Goal: Task Accomplishment & Management: Use online tool/utility

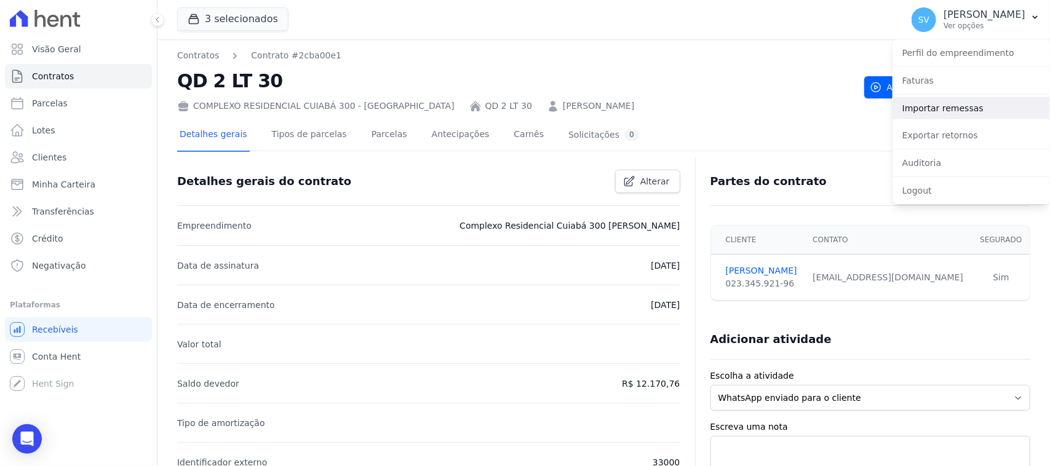
scroll to position [77, 0]
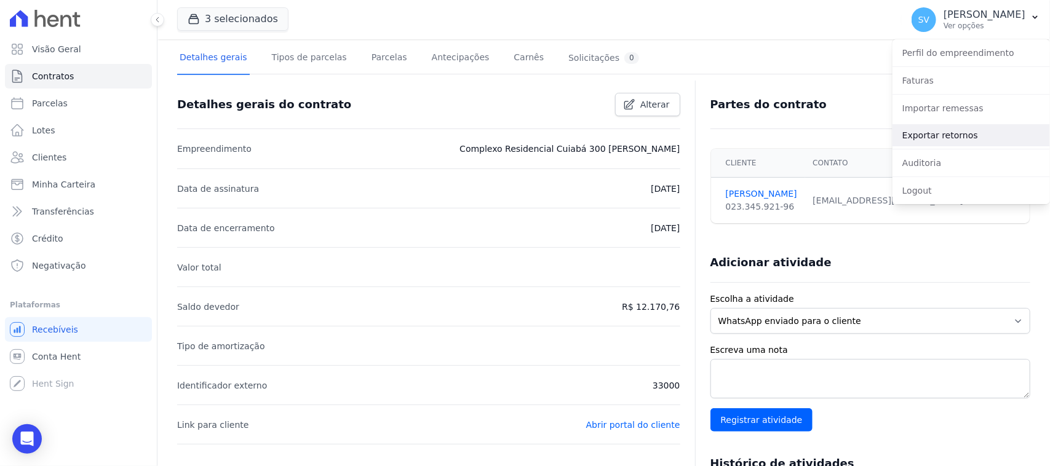
click at [965, 131] on link "Exportar retornos" at bounding box center [971, 135] width 157 height 22
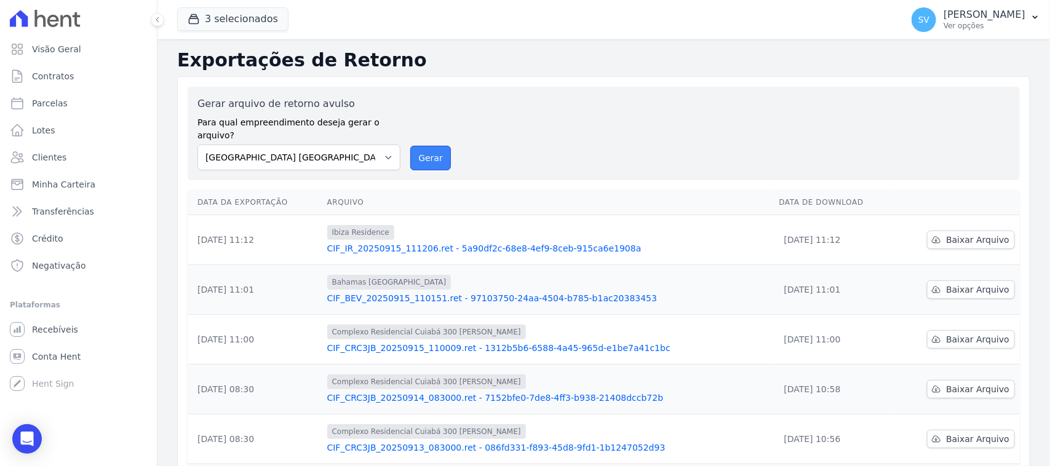
click at [434, 146] on button "Gerar" at bounding box center [430, 158] width 41 height 25
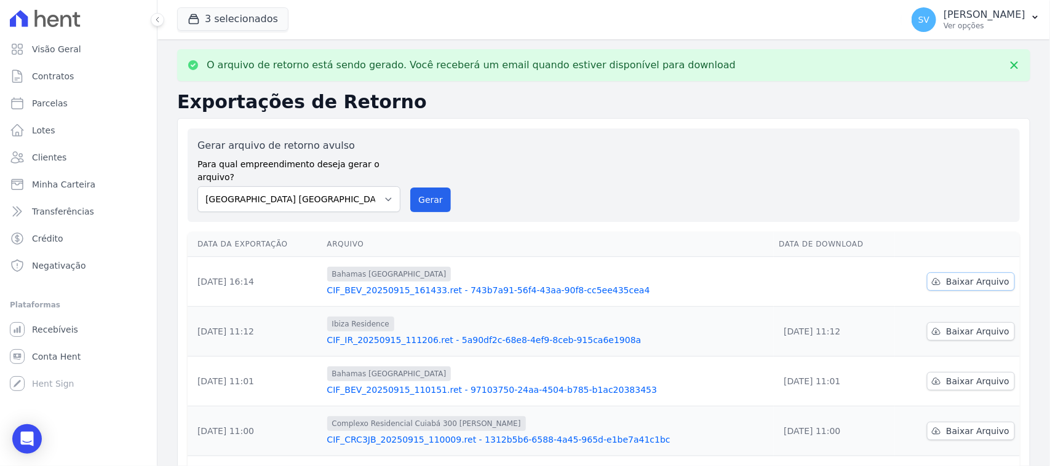
drag, startPoint x: 970, startPoint y: 254, endPoint x: 964, endPoint y: 263, distance: 11.1
click at [969, 257] on td "Baixar Arquivo" at bounding box center [957, 282] width 125 height 50
click at [964, 276] on span "Baixar Arquivo" at bounding box center [977, 282] width 63 height 12
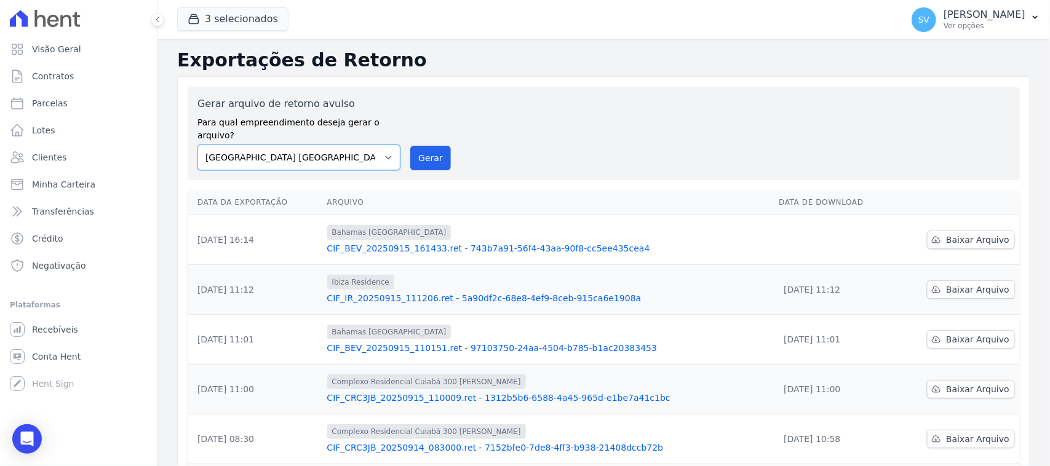
drag, startPoint x: 316, startPoint y: 138, endPoint x: 325, endPoint y: 152, distance: 16.4
click at [316, 145] on select "[GEOGRAPHIC_DATA] COMPLEXO RESIDENCIAL [GEOGRAPHIC_DATA] 300 - [GEOGRAPHIC_DATA…" at bounding box center [298, 158] width 203 height 26
select select "a999329b-d322-46c5-b2df-9163b092fb9b"
click at [197, 145] on select "[GEOGRAPHIC_DATA] COMPLEXO RESIDENCIAL [GEOGRAPHIC_DATA] 300 - [GEOGRAPHIC_DATA…" at bounding box center [298, 158] width 203 height 26
click at [423, 146] on button "Gerar" at bounding box center [430, 158] width 41 height 25
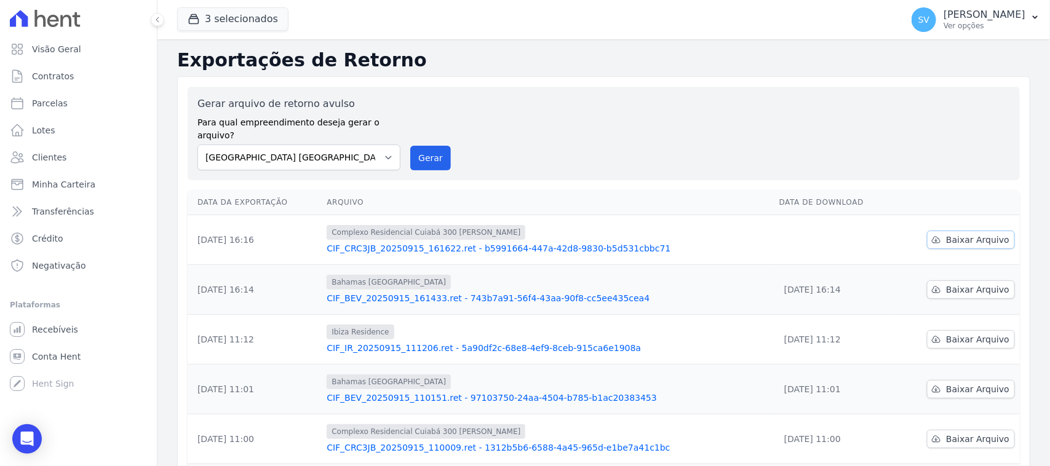
click at [957, 231] on link "Baixar Arquivo" at bounding box center [971, 240] width 88 height 18
click at [367, 152] on select "[GEOGRAPHIC_DATA] COMPLEXO RESIDENCIAL [GEOGRAPHIC_DATA] 300 - [PERSON_NAME][GE…" at bounding box center [298, 158] width 203 height 26
select select "73a372cd-5640-41c8-aaea-11bd74619c10"
click at [197, 145] on select "[GEOGRAPHIC_DATA] COMPLEXO RESIDENCIAL [GEOGRAPHIC_DATA] 300 - [PERSON_NAME][GE…" at bounding box center [298, 158] width 203 height 26
click at [403, 141] on div "Gerar arquivo de retorno avulso Para qual empreendimento deseja gerar o arquivo…" at bounding box center [603, 134] width 813 height 74
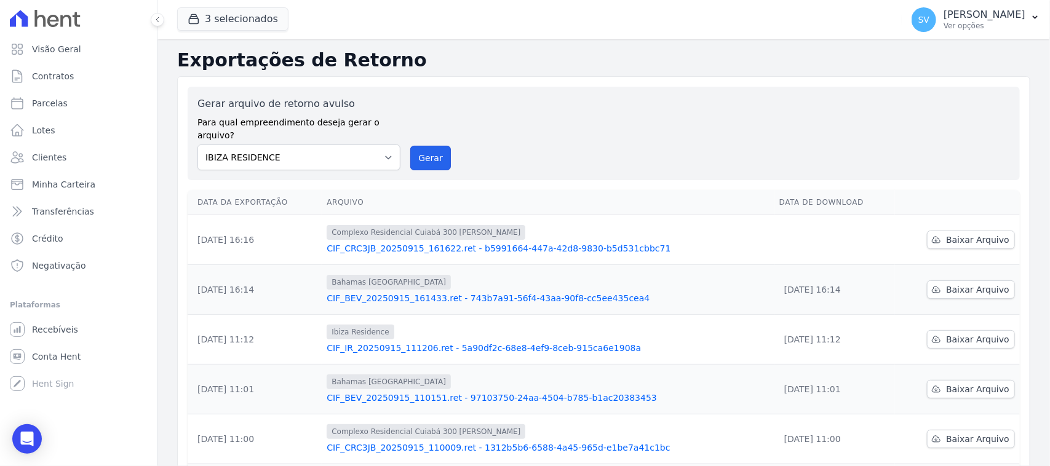
click at [416, 146] on button "Gerar" at bounding box center [430, 158] width 41 height 25
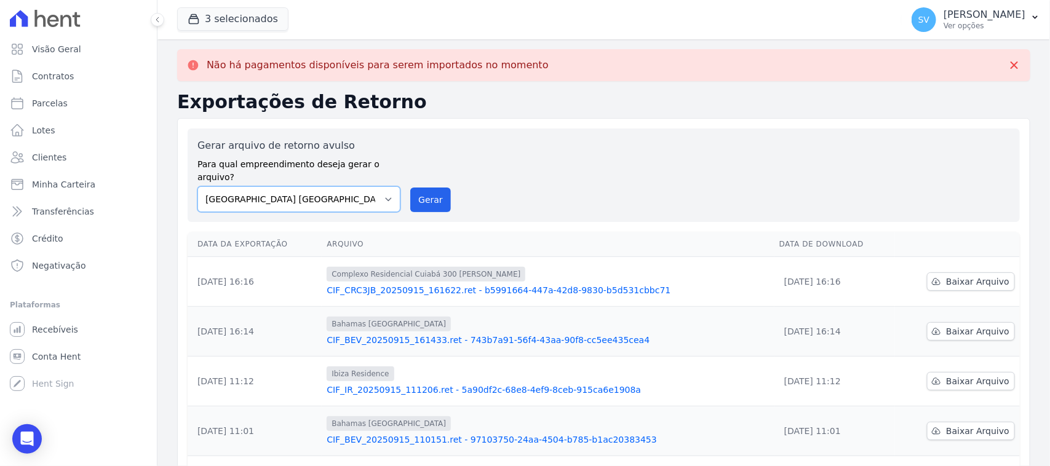
click at [357, 186] on select "[GEOGRAPHIC_DATA] COMPLEXO RESIDENCIAL [GEOGRAPHIC_DATA] 300 - [PERSON_NAME][GE…" at bounding box center [298, 199] width 203 height 26
select select "a999329b-d322-46c5-b2df-9163b092fb9b"
click at [197, 186] on select "[GEOGRAPHIC_DATA] COMPLEXO RESIDENCIAL [GEOGRAPHIC_DATA] 300 - [PERSON_NAME][GE…" at bounding box center [298, 199] width 203 height 26
click at [415, 196] on button "Gerar" at bounding box center [430, 200] width 41 height 25
drag, startPoint x: 352, startPoint y: 188, endPoint x: 361, endPoint y: 199, distance: 14.0
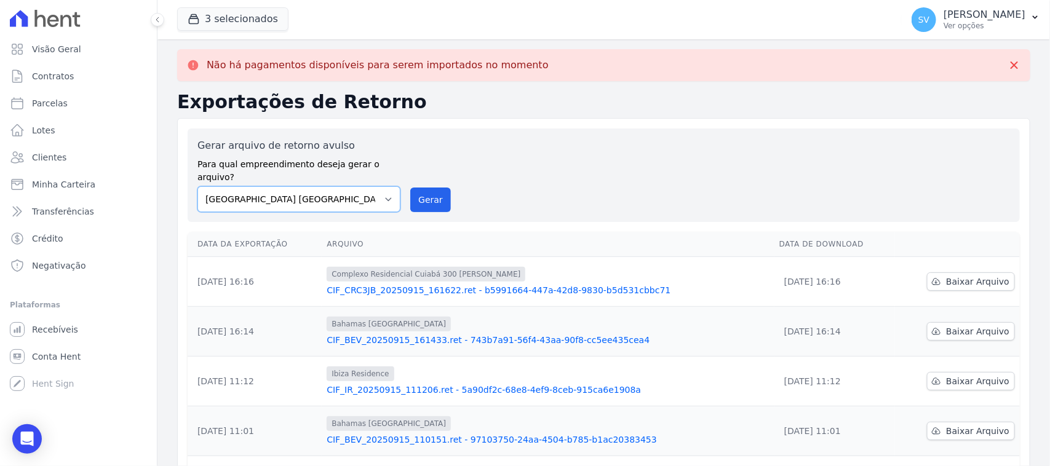
click at [352, 188] on select "[GEOGRAPHIC_DATA] COMPLEXO RESIDENCIAL [GEOGRAPHIC_DATA] 300 - [PERSON_NAME][GE…" at bounding box center [298, 199] width 203 height 26
click at [197, 186] on select "[GEOGRAPHIC_DATA] COMPLEXO RESIDENCIAL [GEOGRAPHIC_DATA] 300 - [PERSON_NAME][GE…" at bounding box center [298, 199] width 203 height 26
click at [418, 188] on button "Gerar" at bounding box center [430, 200] width 41 height 25
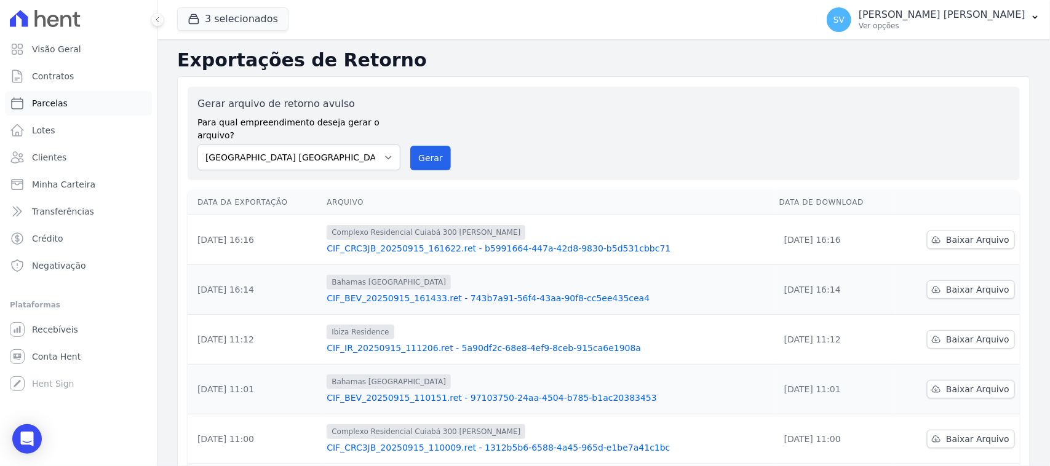
click at [89, 105] on link "Parcelas" at bounding box center [78, 103] width 147 height 25
select select
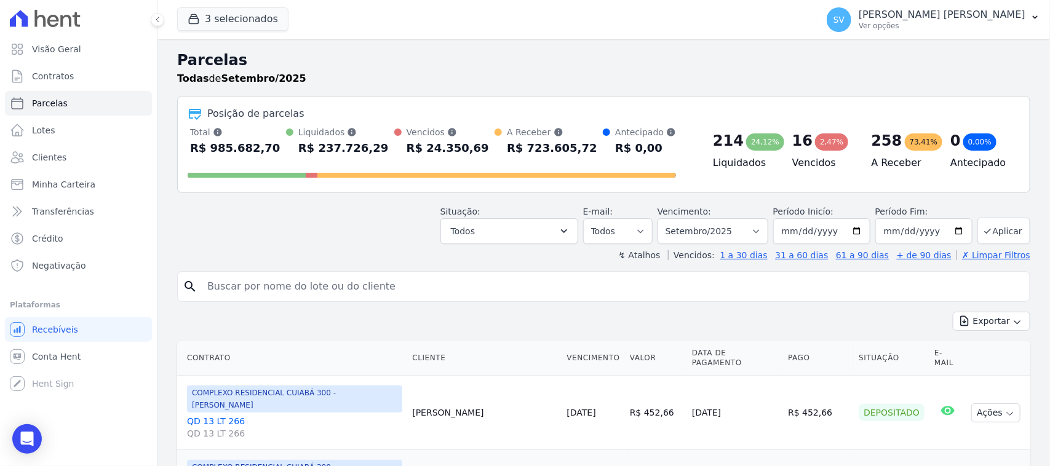
click at [367, 287] on input "search" at bounding box center [612, 286] width 825 height 25
type input "[PERSON_NAME]"
select select
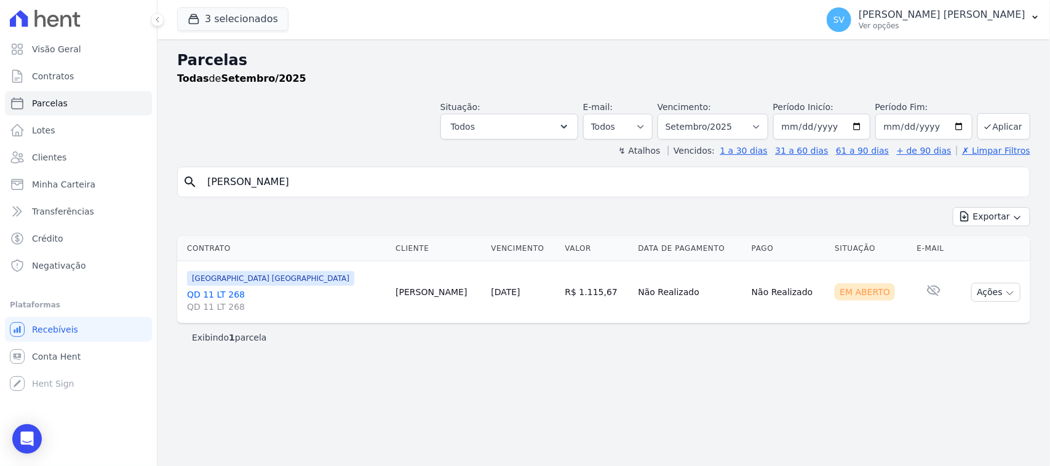
drag, startPoint x: 997, startPoint y: 296, endPoint x: 1010, endPoint y: 328, distance: 34.2
click at [997, 296] on button "Ações" at bounding box center [995, 292] width 49 height 19
click at [955, 327] on link "Ver boleto" at bounding box center [991, 320] width 118 height 23
drag, startPoint x: 888, startPoint y: 37, endPoint x: 896, endPoint y: 26, distance: 13.2
click at [888, 36] on div "[PERSON_NAME] [PERSON_NAME] Ver opções Perfil do empreendimento Faturas Importa…" at bounding box center [933, 19] width 233 height 39
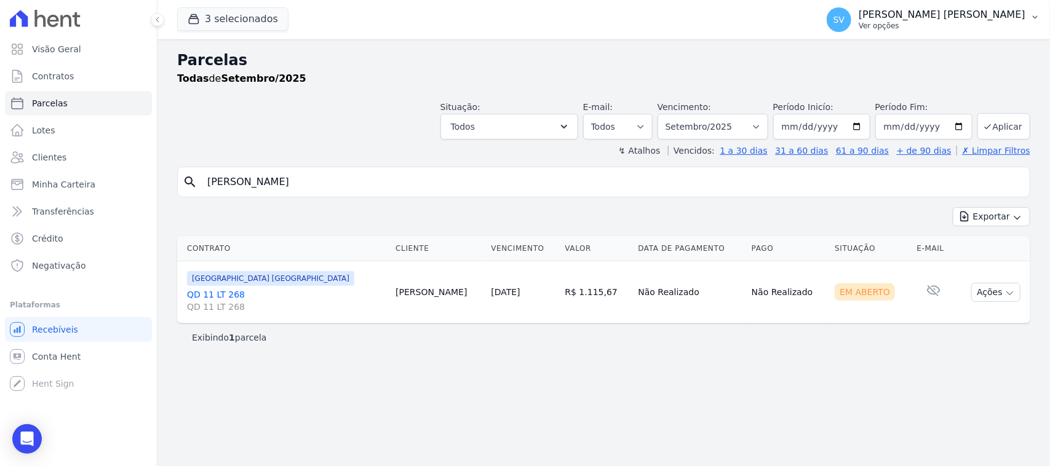
drag, startPoint x: 896, startPoint y: 25, endPoint x: 900, endPoint y: 38, distance: 13.4
click at [896, 26] on p "Ver opções" at bounding box center [942, 26] width 167 height 10
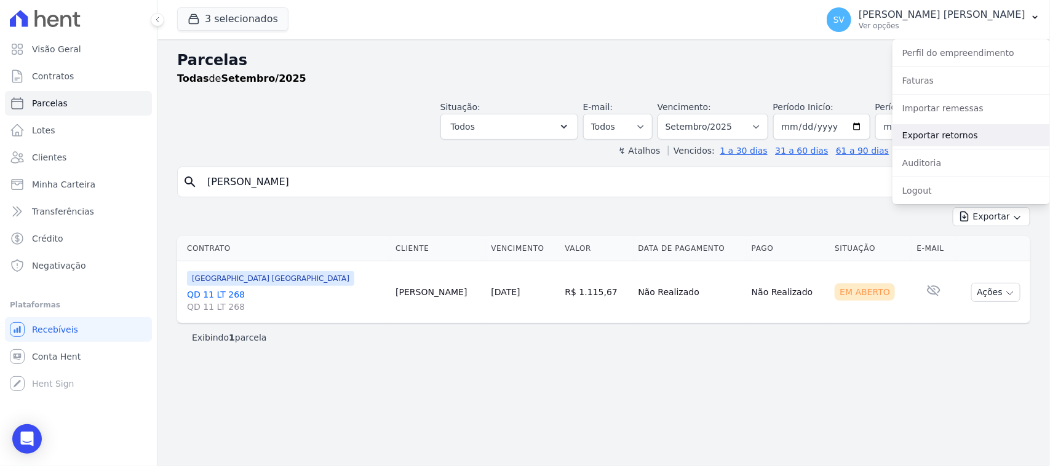
click at [950, 134] on link "Exportar retornos" at bounding box center [971, 135] width 157 height 22
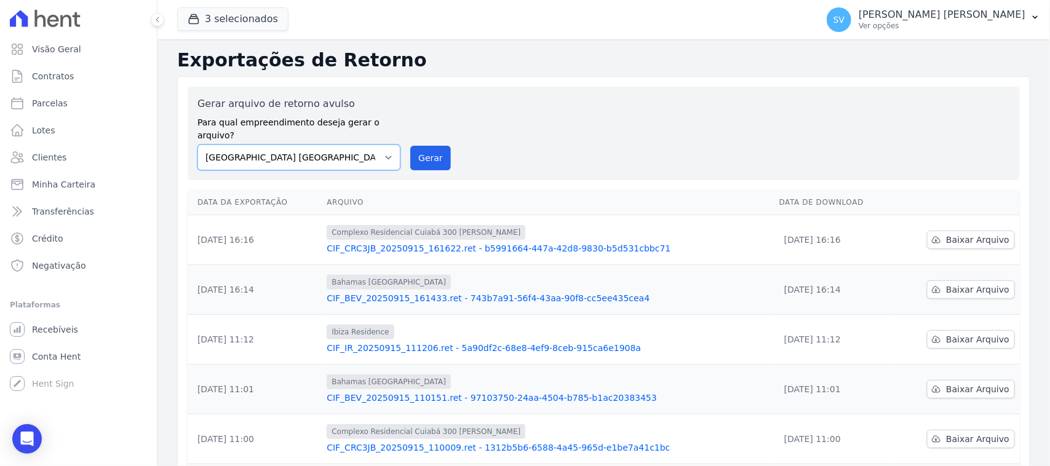
drag, startPoint x: 361, startPoint y: 140, endPoint x: 368, endPoint y: 157, distance: 17.9
click at [361, 145] on select "[GEOGRAPHIC_DATA] COMPLEXO RESIDENCIAL [GEOGRAPHIC_DATA] 300 - [PERSON_NAME][GE…" at bounding box center [298, 158] width 203 height 26
drag, startPoint x: 445, startPoint y: 148, endPoint x: 592, endPoint y: 121, distance: 149.4
click at [445, 148] on button "Gerar" at bounding box center [430, 158] width 41 height 25
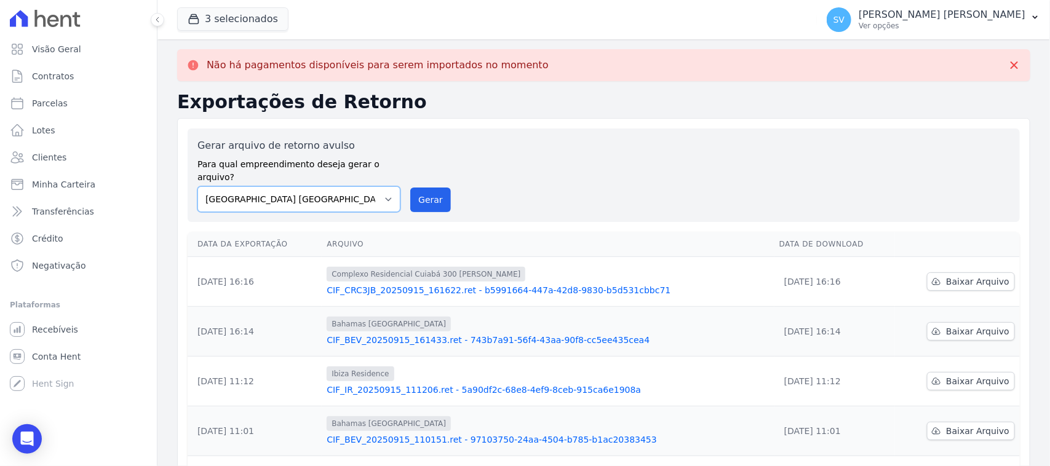
click at [351, 186] on select "[GEOGRAPHIC_DATA] COMPLEXO RESIDENCIAL [GEOGRAPHIC_DATA] 300 - [PERSON_NAME][GE…" at bounding box center [298, 199] width 203 height 26
select select "a999329b-d322-46c5-b2df-9163b092fb9b"
click at [197, 186] on select "[GEOGRAPHIC_DATA] COMPLEXO RESIDENCIAL [GEOGRAPHIC_DATA] 300 - [GEOGRAPHIC_DATA…" at bounding box center [298, 199] width 203 height 26
click at [432, 202] on div "Gerar arquivo de retorno avulso Para qual empreendimento deseja gerar o arquivo…" at bounding box center [604, 175] width 832 height 93
drag, startPoint x: 431, startPoint y: 180, endPoint x: 604, endPoint y: 121, distance: 183.2
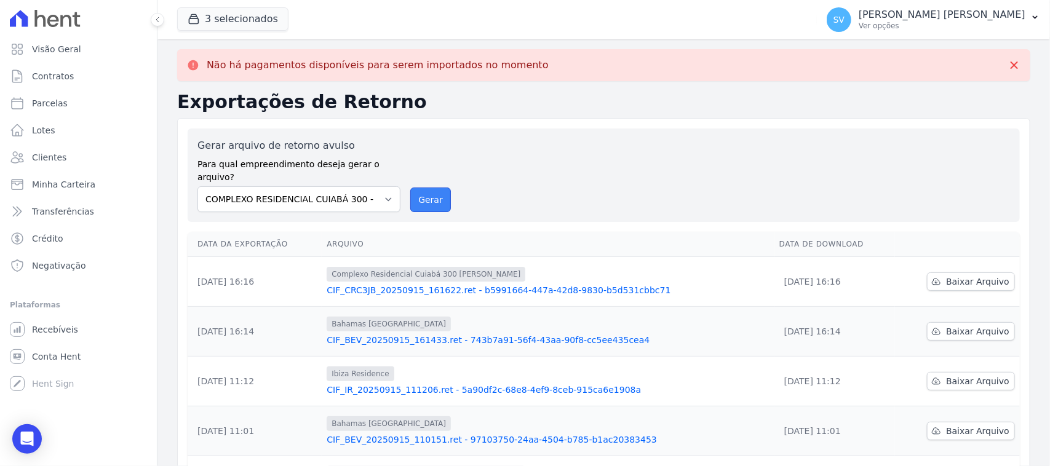
click at [431, 188] on button "Gerar" at bounding box center [430, 200] width 41 height 25
drag, startPoint x: 415, startPoint y: 191, endPoint x: 570, endPoint y: 127, distance: 167.1
click at [415, 193] on button "Gerar" at bounding box center [430, 200] width 41 height 25
